Goal: Information Seeking & Learning: Check status

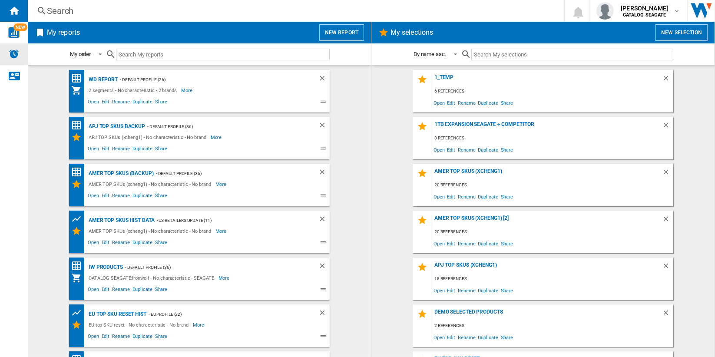
click at [14, 56] on img "Alerts" at bounding box center [14, 54] width 10 height 10
click at [59, 13] on div "Search" at bounding box center [294, 11] width 495 height 12
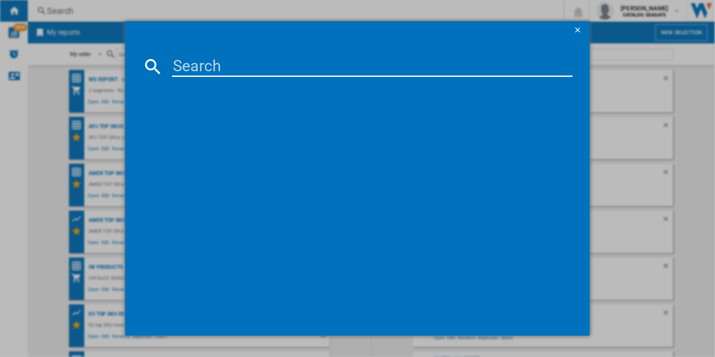
click at [258, 66] on input at bounding box center [372, 66] width 401 height 21
paste input "SEAGATE BARRACUDA 510 ZP1000CM3A001 1TB"
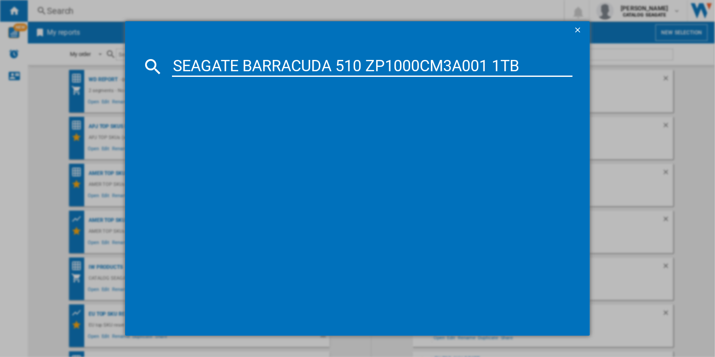
type input "SEAGATE BARRACUDA 510 ZP1000CM3A001 1TB"
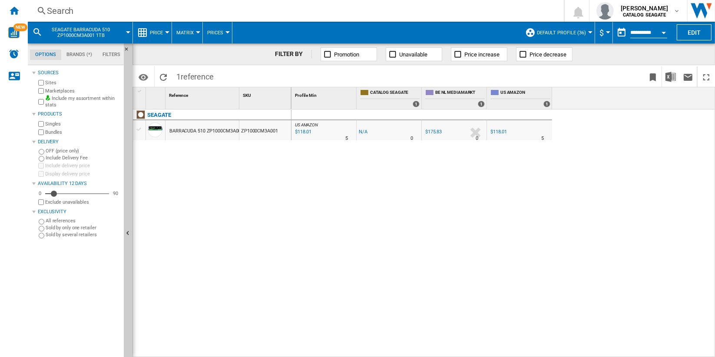
click at [662, 30] on button "Open calendar" at bounding box center [664, 31] width 16 height 16
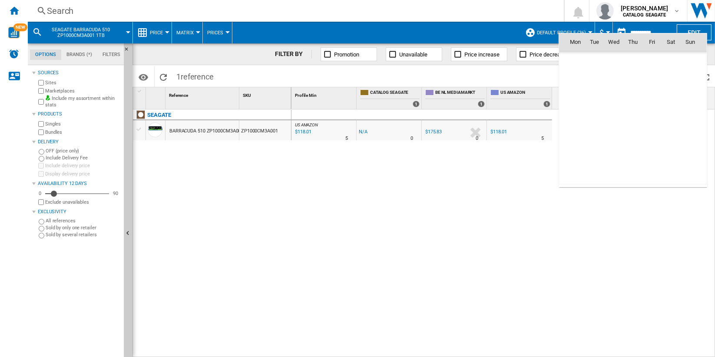
scroll to position [4146, 0]
click at [690, 119] on span "21" at bounding box center [690, 118] width 17 height 17
type input "**********"
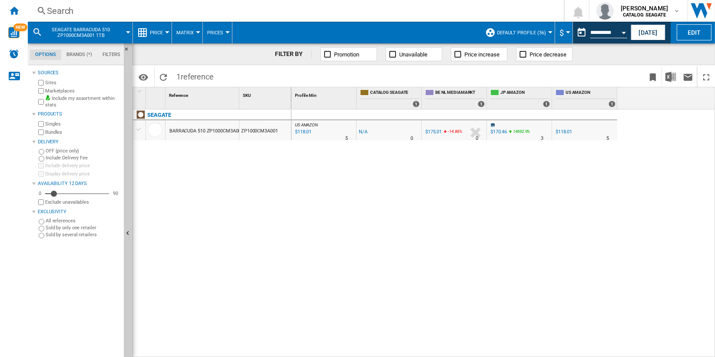
click at [588, 133] on div "-1.0 % $118.01 % N/A 5" at bounding box center [585, 133] width 62 height 20
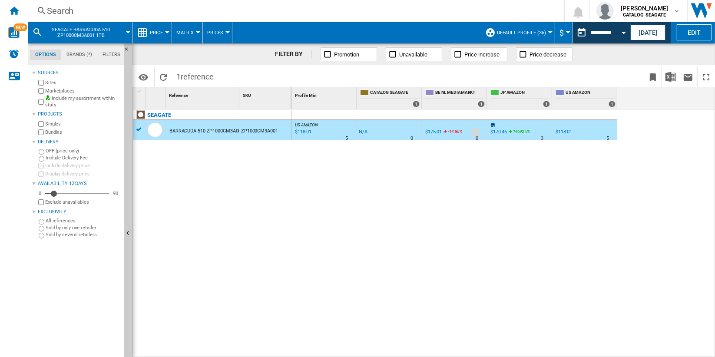
click at [459, 135] on div "-1.0 % $175.01 -14.86 % N/A 0" at bounding box center [454, 133] width 61 height 20
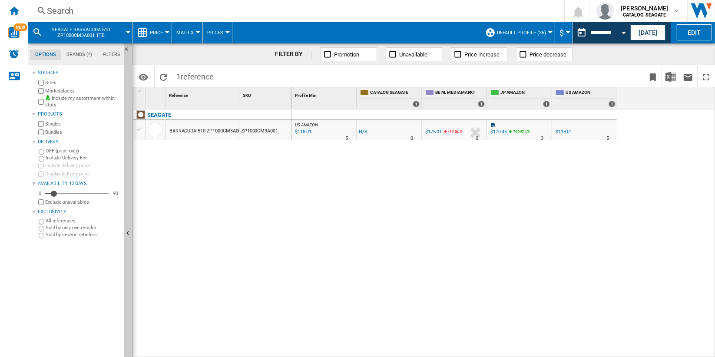
click at [65, 8] on div "Search" at bounding box center [294, 11] width 495 height 12
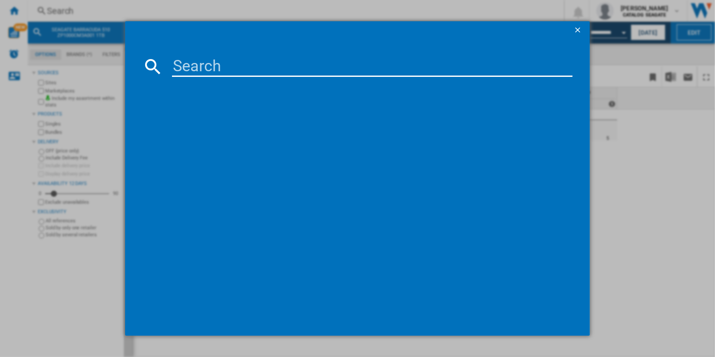
click at [289, 67] on input at bounding box center [372, 66] width 401 height 21
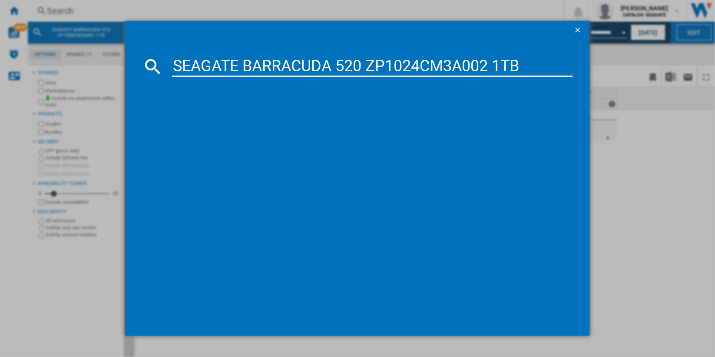
type input "SEAGATE BARRACUDA 520 ZP1024CM3A002 1TB"
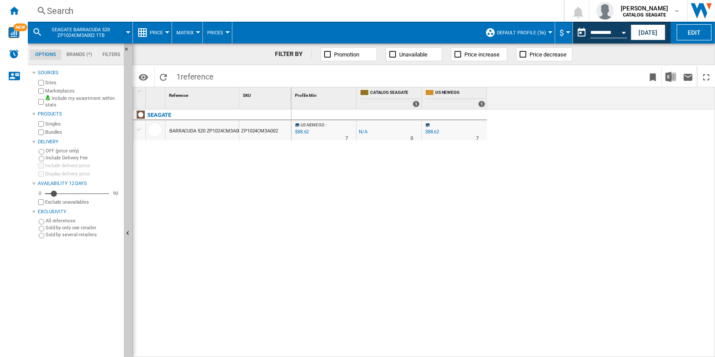
click at [469, 135] on div "-1.0 % $88.62 % N/A 7" at bounding box center [455, 133] width 62 height 20
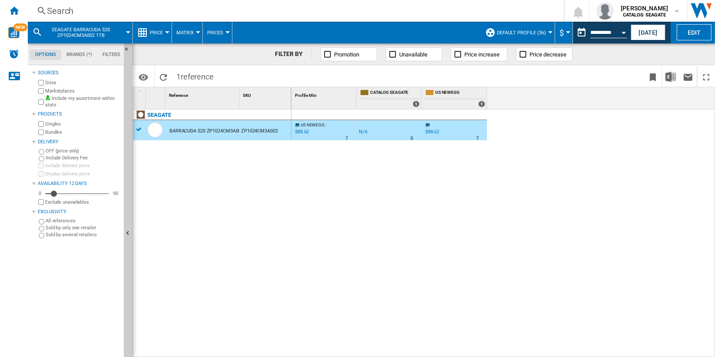
click at [60, 10] on div "Search" at bounding box center [294, 11] width 495 height 12
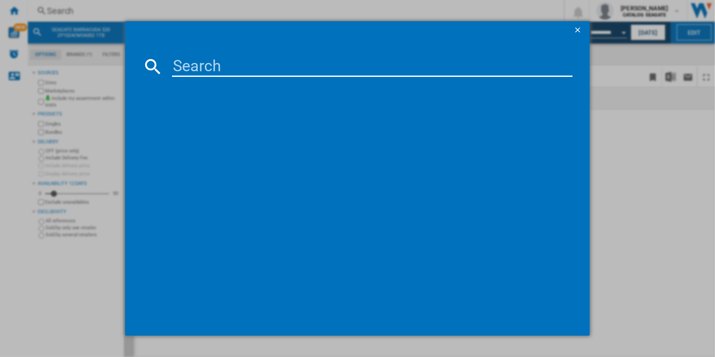
click at [278, 65] on input at bounding box center [372, 66] width 401 height 21
type input "SEAGATE BARRACUDA PRO ST1000LM049 1TB"
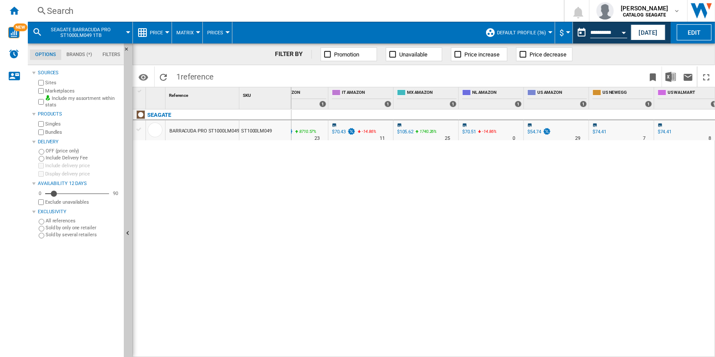
scroll to position [0, 611]
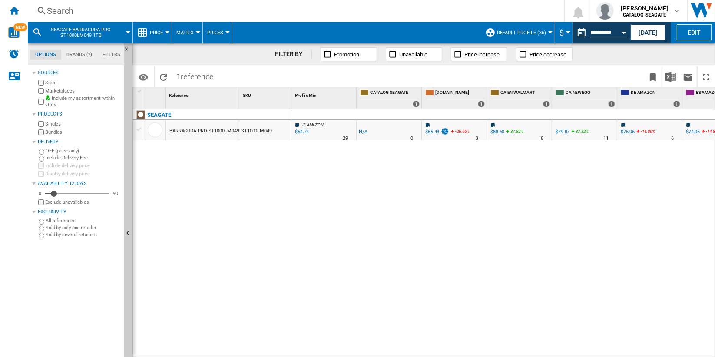
click at [56, 9] on div "Search" at bounding box center [294, 11] width 495 height 12
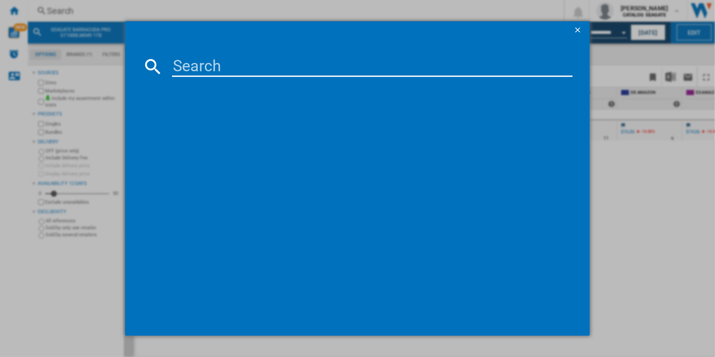
click at [279, 68] on input at bounding box center [372, 66] width 401 height 21
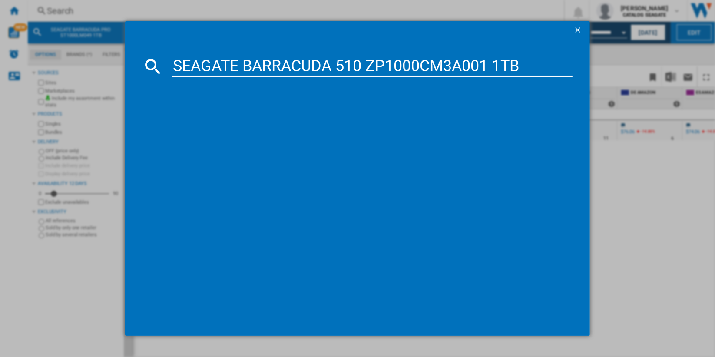
type input "SEAGATE BARRACUDA 510 ZP1000CM3A001 1TB"
